Goal: Navigation & Orientation: Find specific page/section

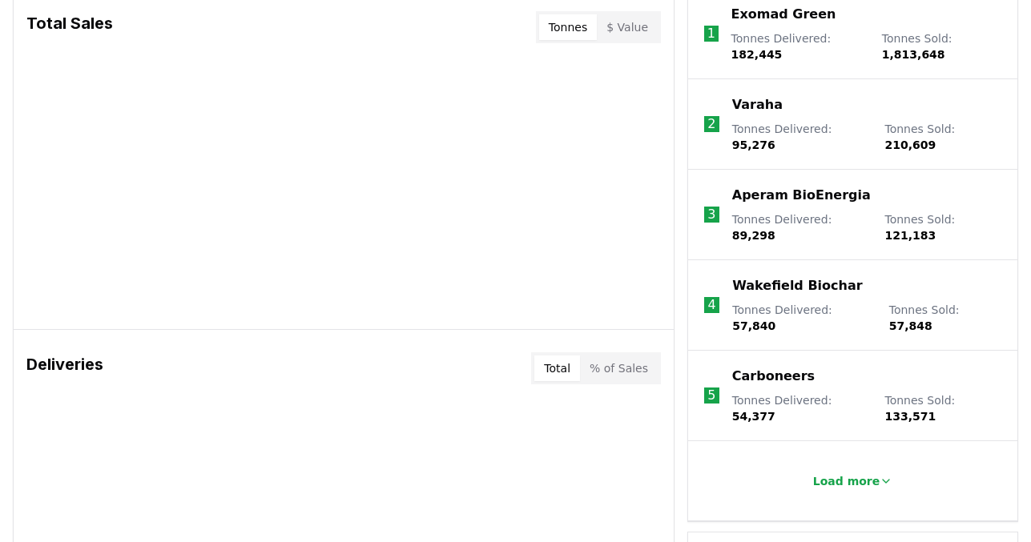
scroll to position [674, 0]
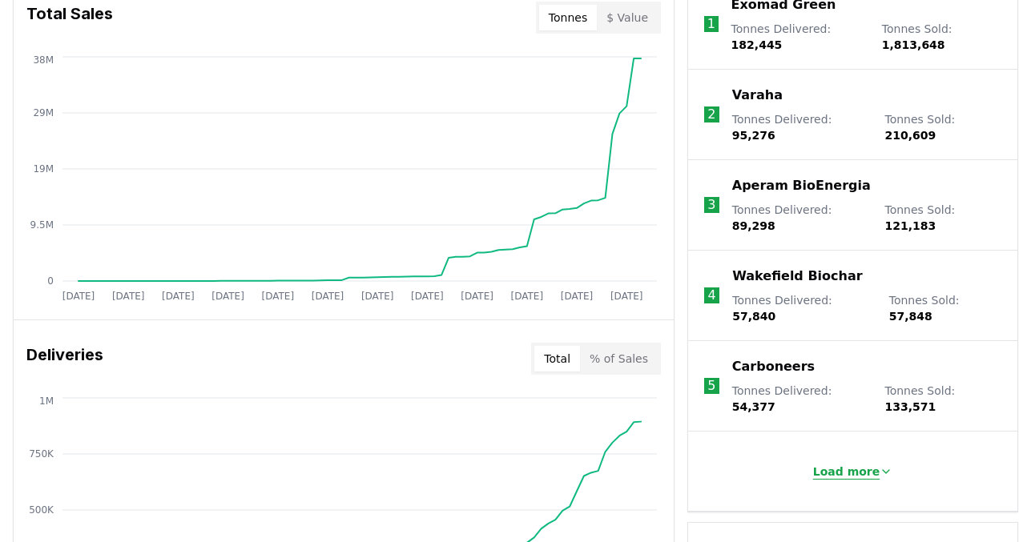
click at [864, 456] on button "Load more" at bounding box center [853, 472] width 106 height 32
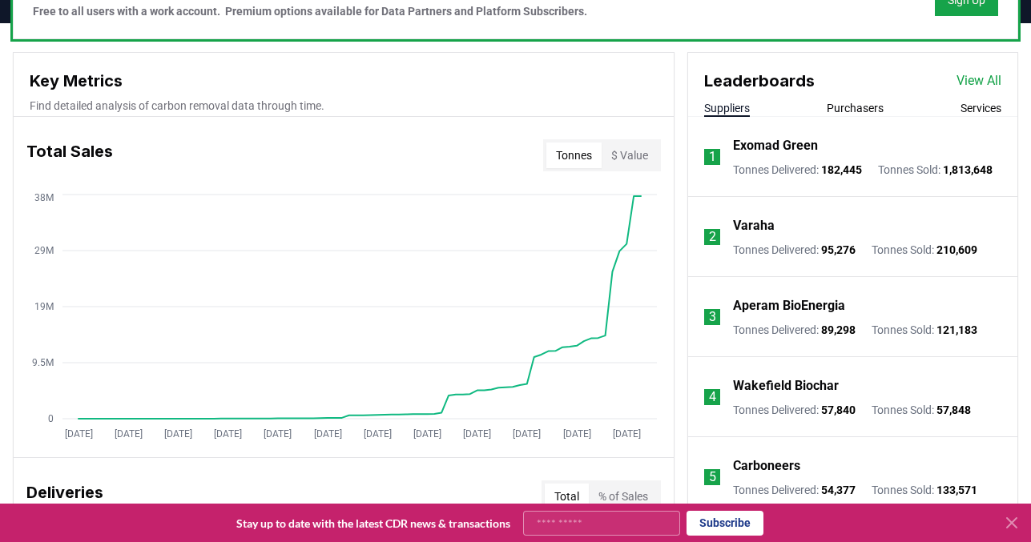
scroll to position [492, 0]
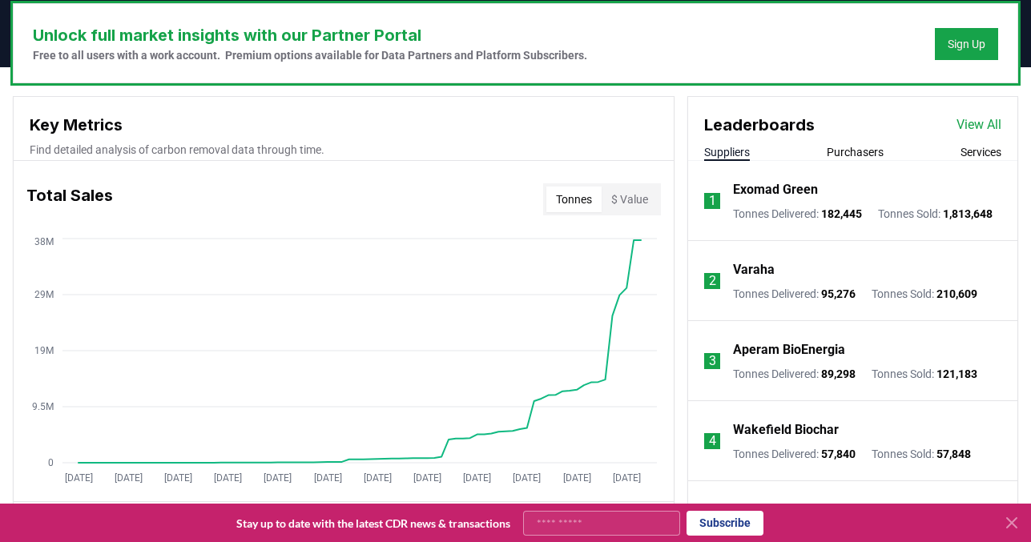
click at [962, 128] on link "View All" at bounding box center [978, 124] width 45 height 19
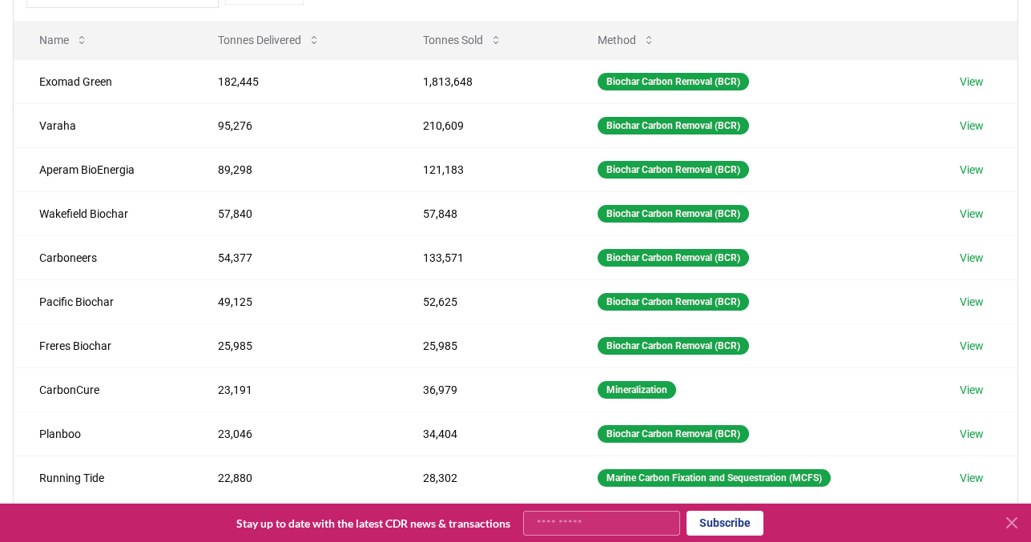
scroll to position [256, 0]
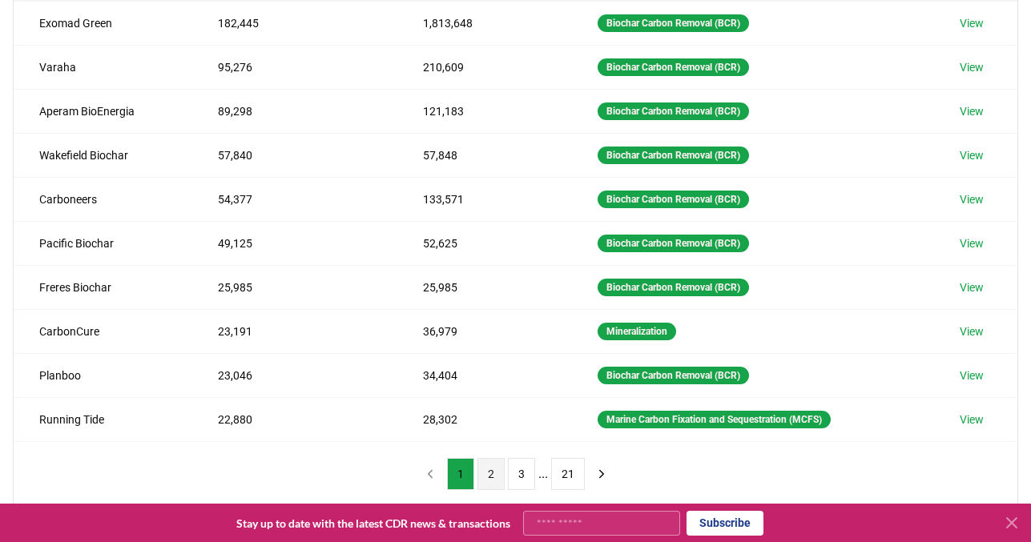
click at [488, 472] on button "2" at bounding box center [490, 474] width 27 height 32
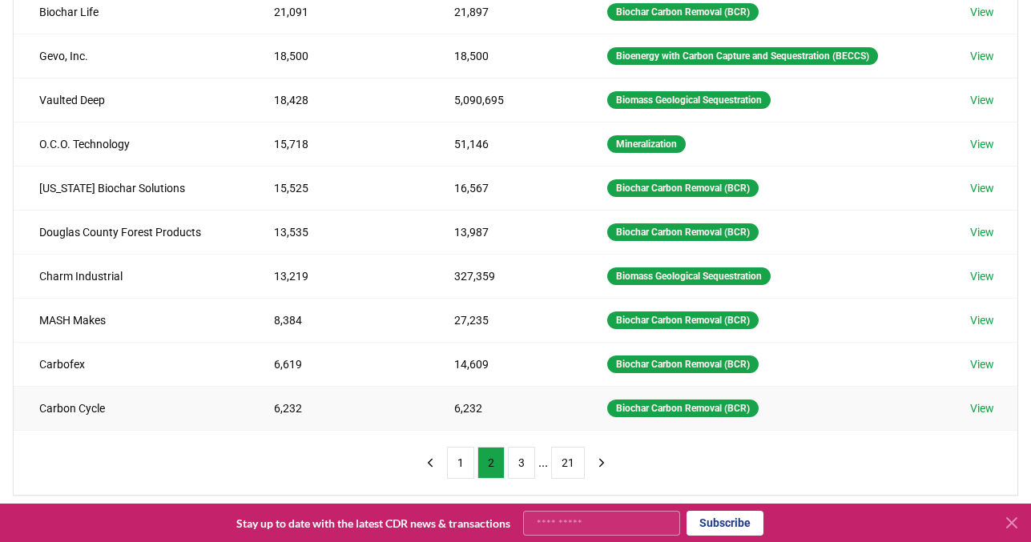
scroll to position [292, 0]
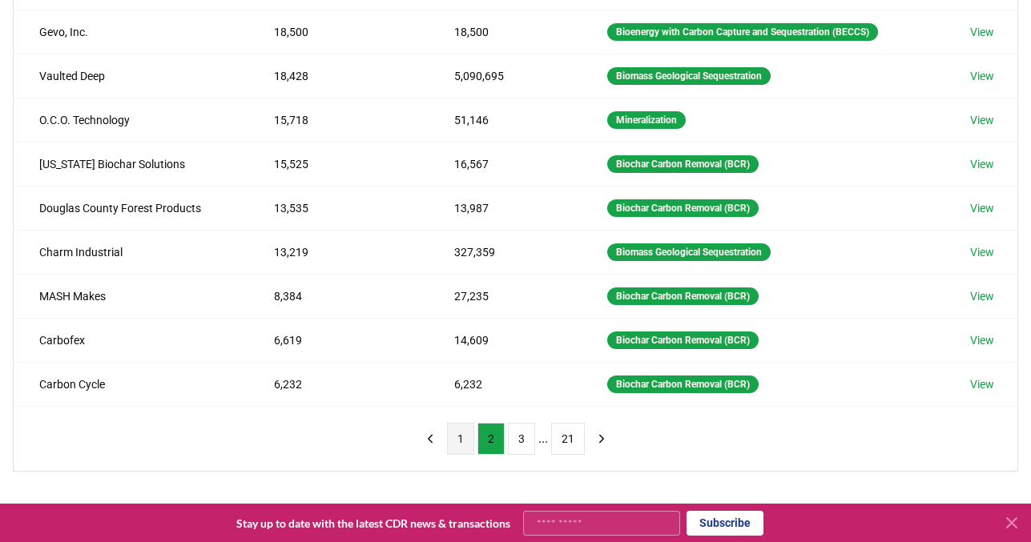
click at [461, 431] on button "1" at bounding box center [460, 439] width 27 height 32
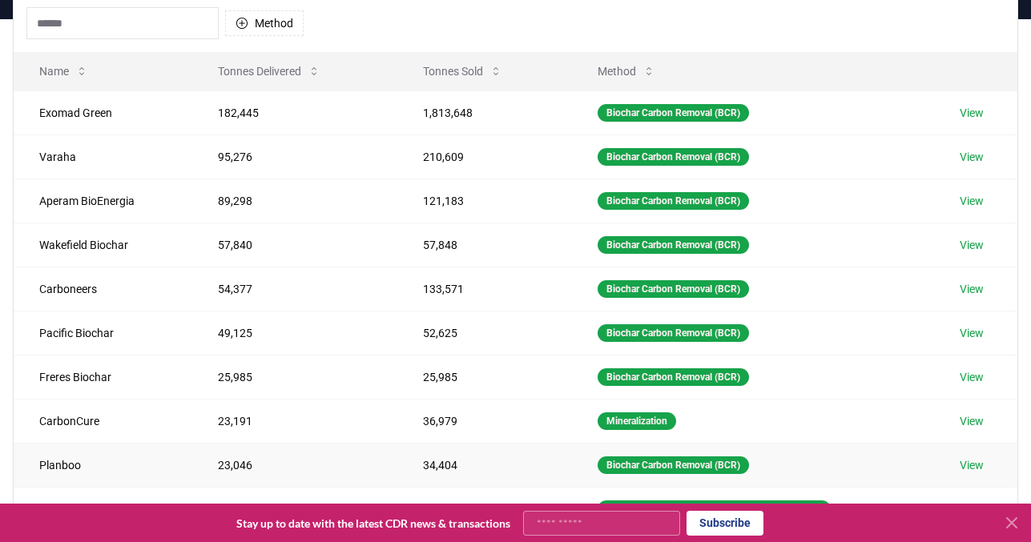
scroll to position [298, 0]
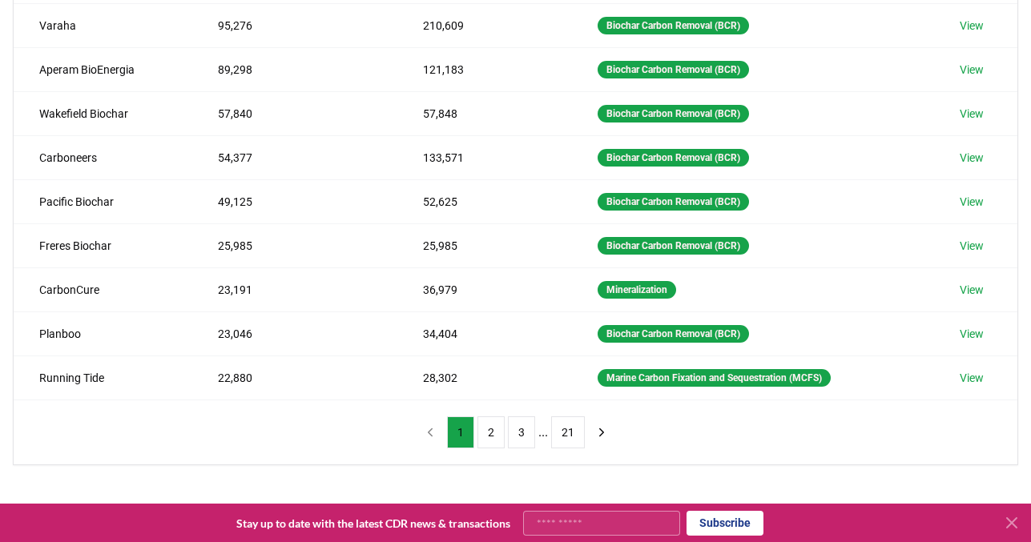
click at [495, 449] on div "1 2 3 ... 21" at bounding box center [516, 433] width 231 height 64
click at [491, 433] on button "2" at bounding box center [490, 433] width 27 height 32
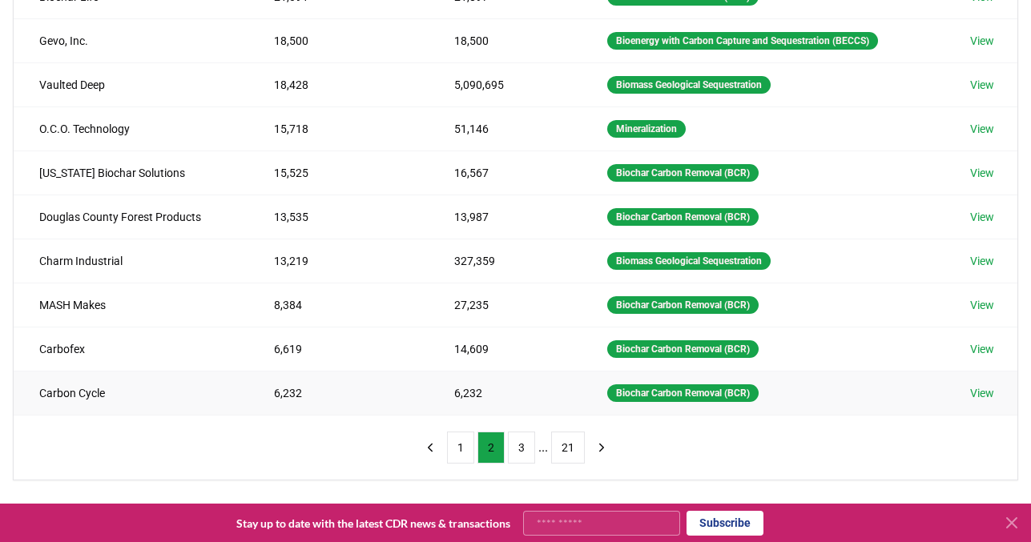
scroll to position [268, 0]
